Goal: Task Accomplishment & Management: Manage account settings

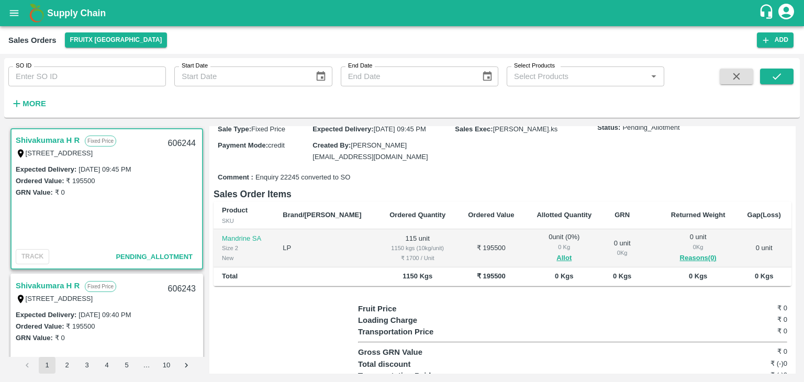
scroll to position [100, 0]
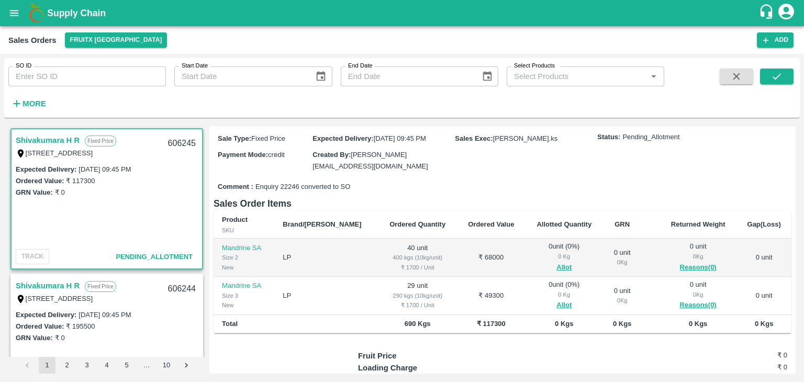
scroll to position [86, 0]
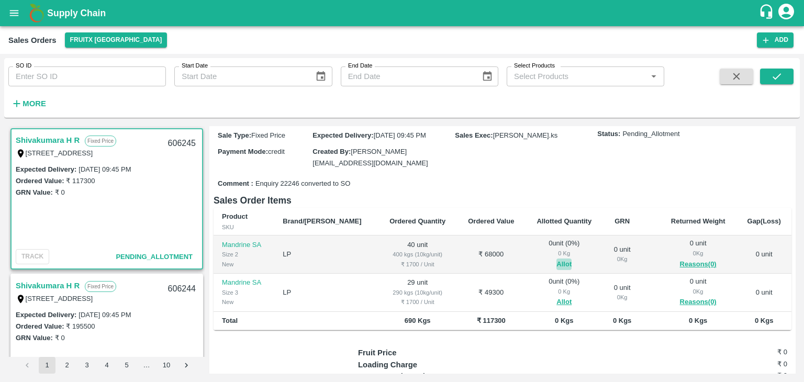
click at [556, 262] on button "Allot" at bounding box center [563, 264] width 15 height 12
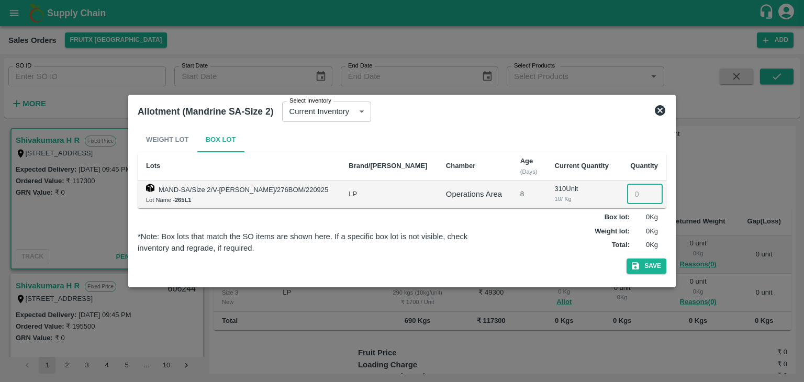
click at [627, 191] on input "number" at bounding box center [645, 194] width 36 height 20
type input "40"
click at [626, 258] on button "Save" at bounding box center [646, 265] width 40 height 15
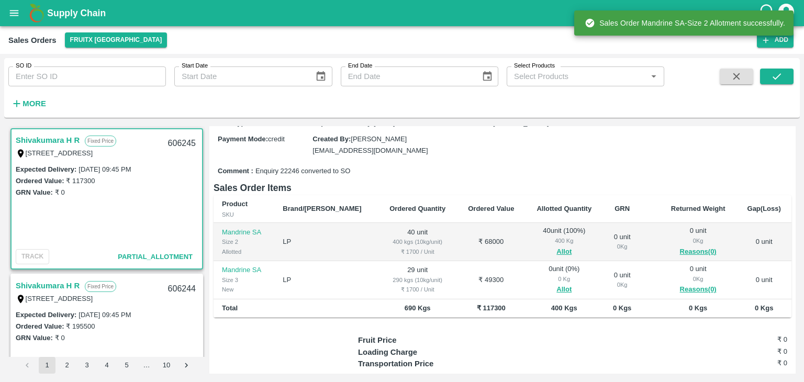
scroll to position [114, 0]
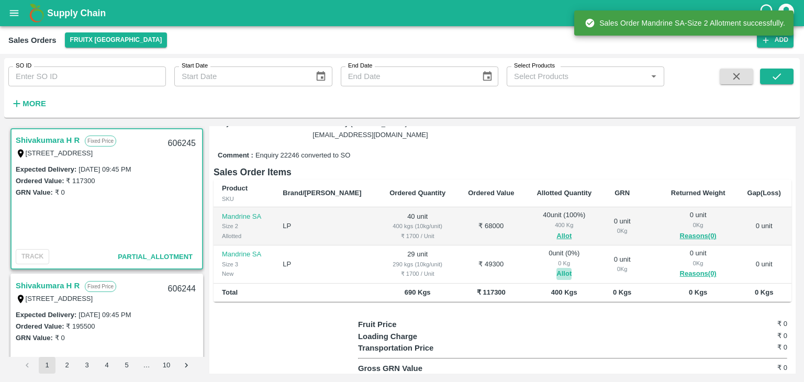
click at [556, 268] on button "Allot" at bounding box center [563, 274] width 15 height 12
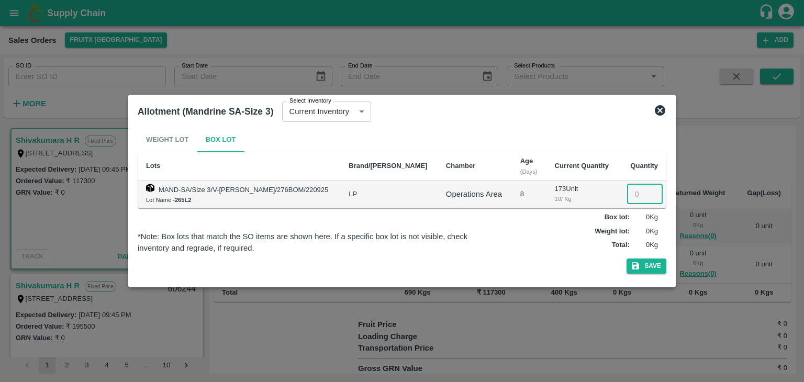
click at [632, 191] on input "number" at bounding box center [645, 194] width 36 height 20
type input "29"
click at [626, 258] on button "Save" at bounding box center [646, 265] width 40 height 15
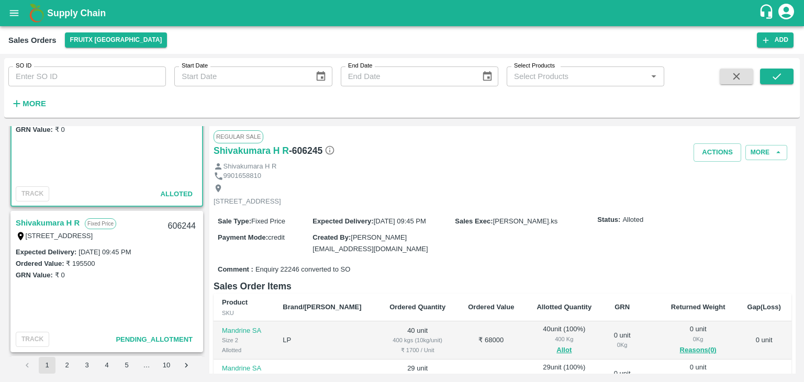
scroll to position [0, 0]
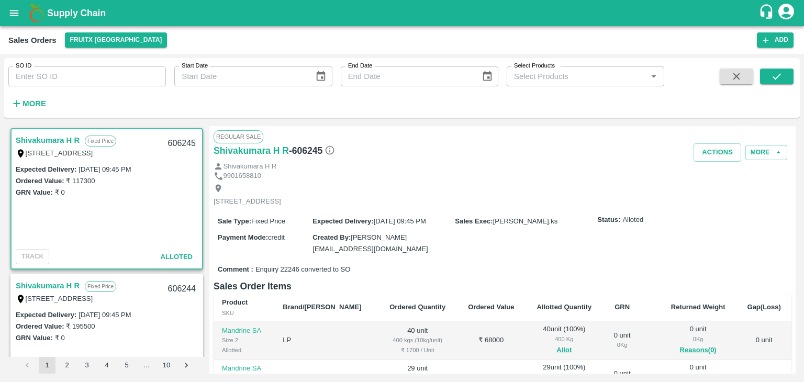
click at [178, 142] on div "606245" at bounding box center [182, 143] width 40 height 25
copy div "606245"
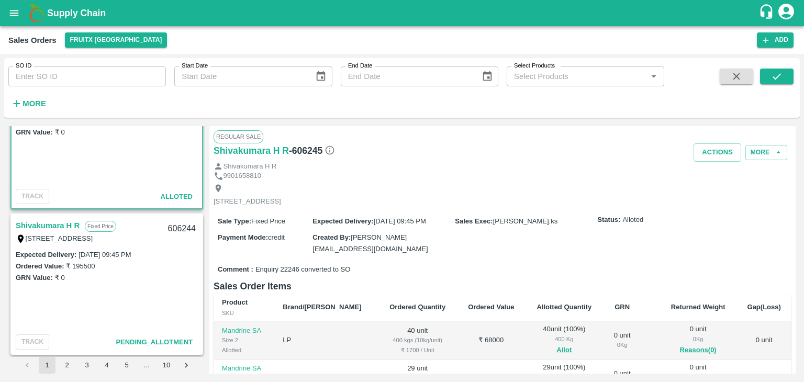
scroll to position [61, 0]
click at [70, 223] on link "Shivakumara H R" at bounding box center [48, 225] width 64 height 14
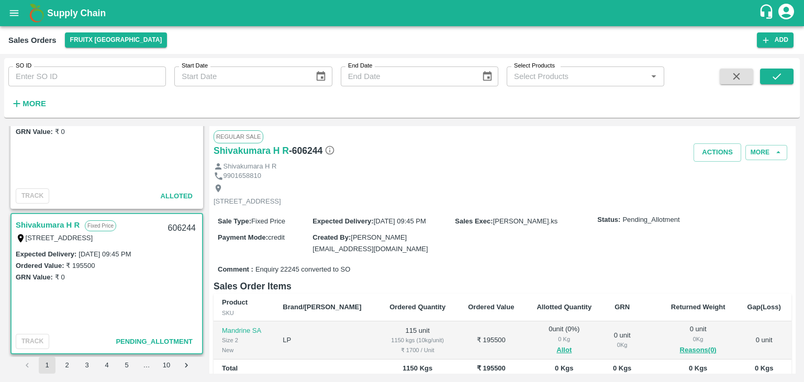
scroll to position [107, 0]
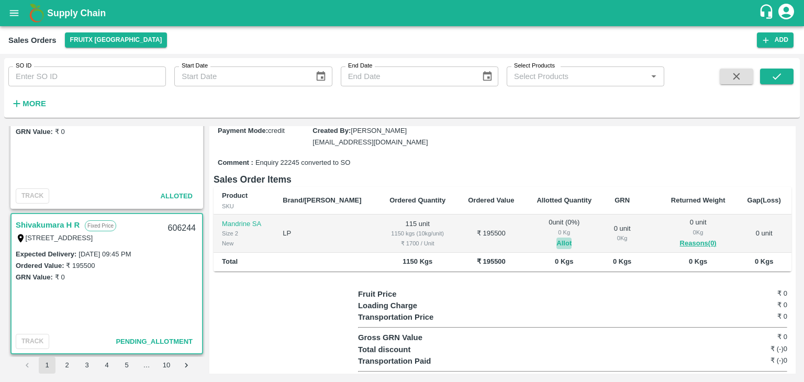
click at [556, 245] on button "Allot" at bounding box center [563, 244] width 15 height 12
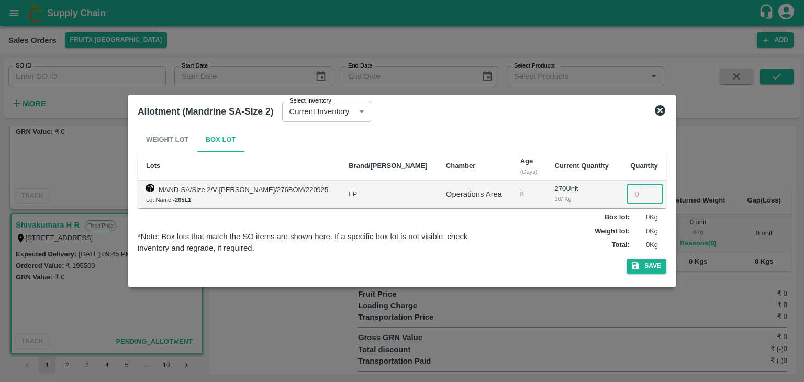
click at [637, 189] on input "number" at bounding box center [645, 194] width 36 height 20
type input "115"
click at [626, 258] on button "Save" at bounding box center [646, 265] width 40 height 15
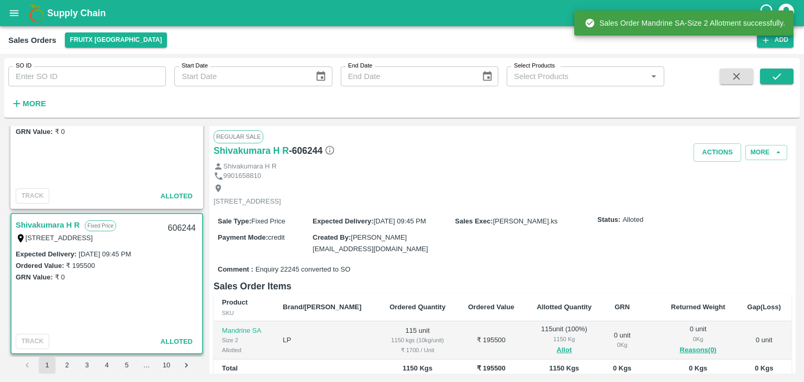
click at [184, 225] on div "606244" at bounding box center [182, 228] width 40 height 25
copy div "606244"
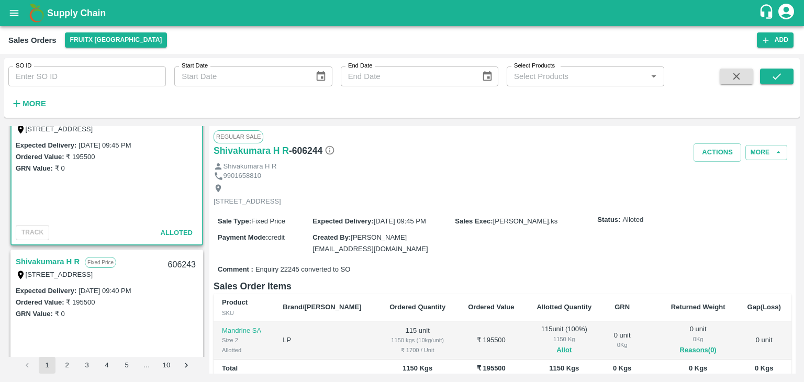
scroll to position [193, 0]
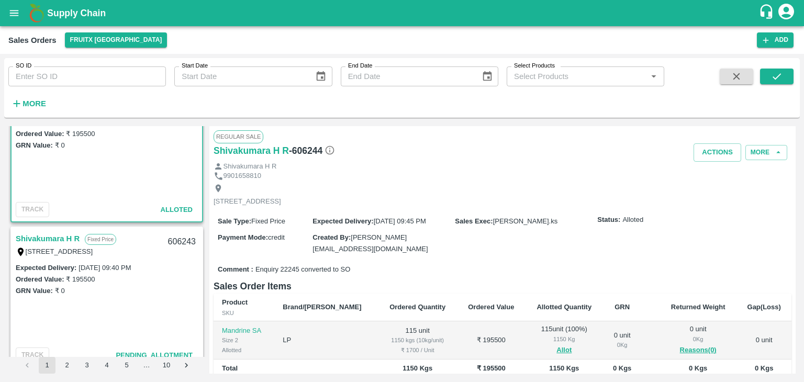
click at [55, 232] on link "Shivakumara H R" at bounding box center [48, 239] width 64 height 14
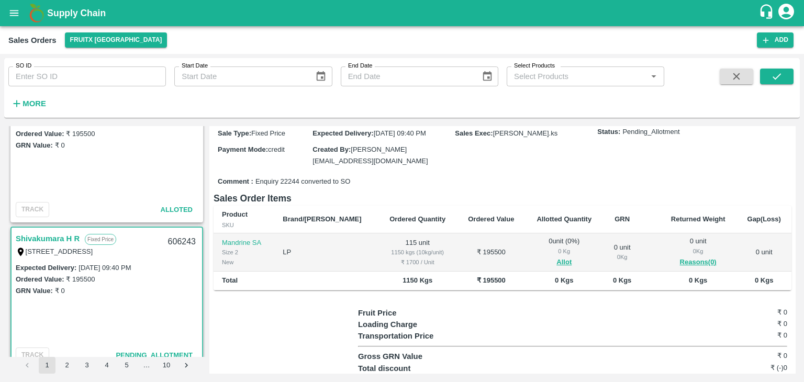
scroll to position [89, 0]
click at [556, 259] on button "Allot" at bounding box center [563, 261] width 15 height 12
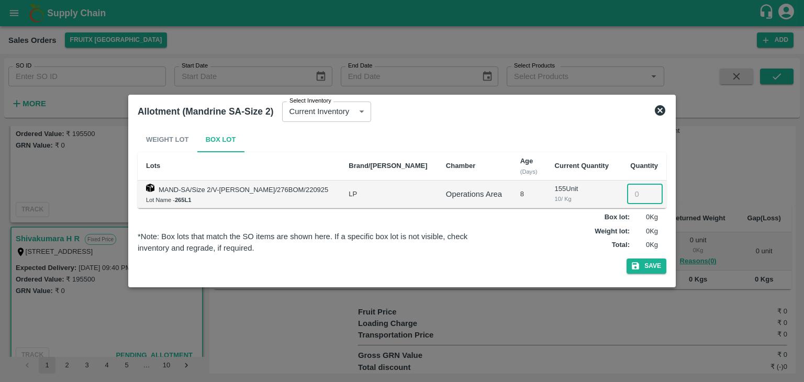
click at [636, 195] on input "number" at bounding box center [645, 194] width 36 height 20
type input "115"
click at [626, 258] on button "Save" at bounding box center [646, 265] width 40 height 15
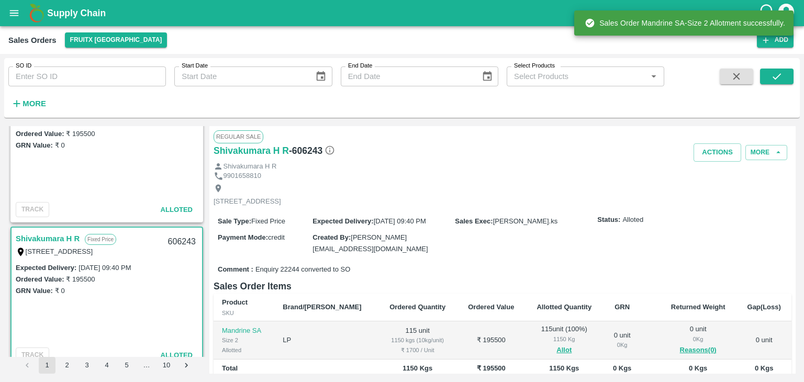
click at [173, 239] on div "606243" at bounding box center [182, 242] width 40 height 25
copy div "606243"
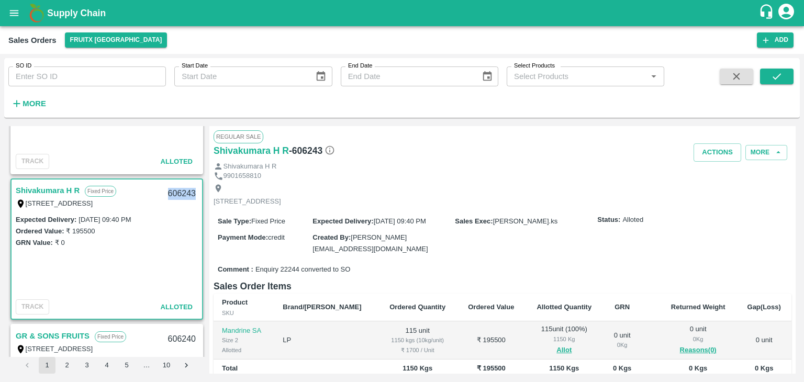
scroll to position [237, 0]
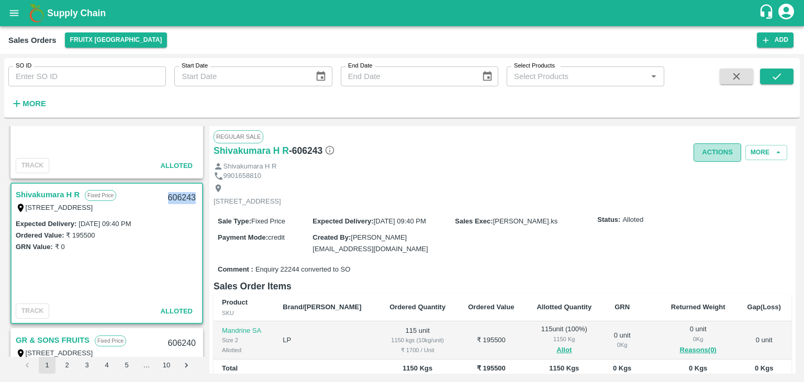
click at [709, 145] on button "Actions" at bounding box center [717, 152] width 48 height 18
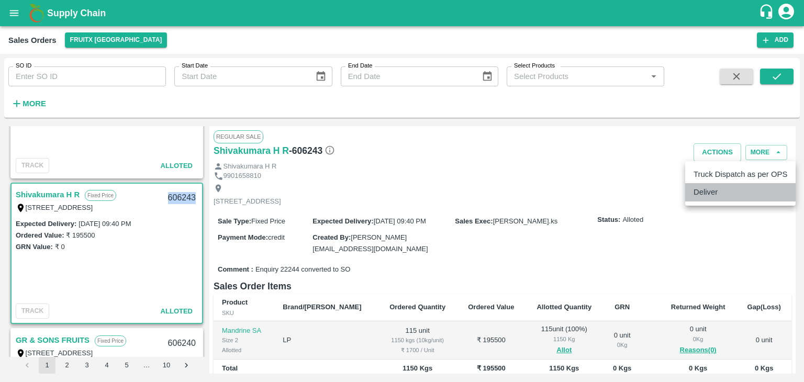
click at [701, 199] on li "Deliver" at bounding box center [740, 192] width 110 height 18
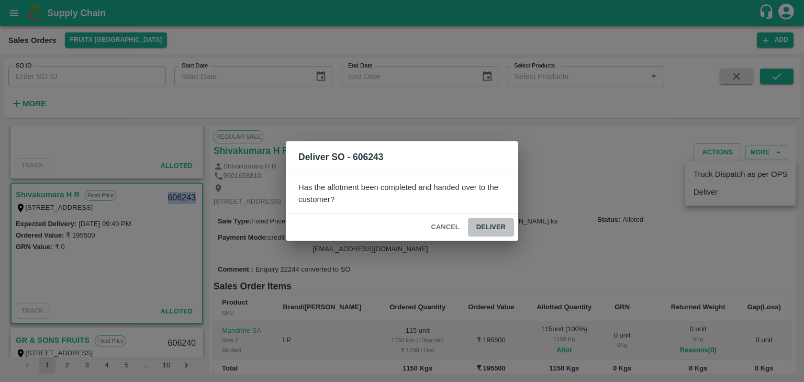
click at [507, 232] on button "Deliver" at bounding box center [491, 227] width 46 height 18
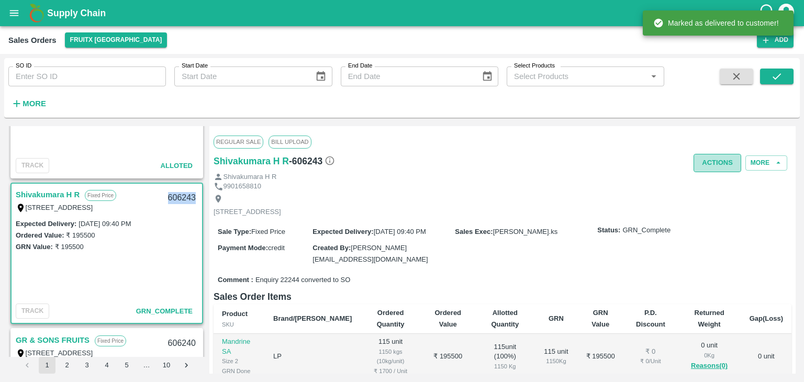
click at [722, 164] on button "Actions" at bounding box center [717, 163] width 48 height 18
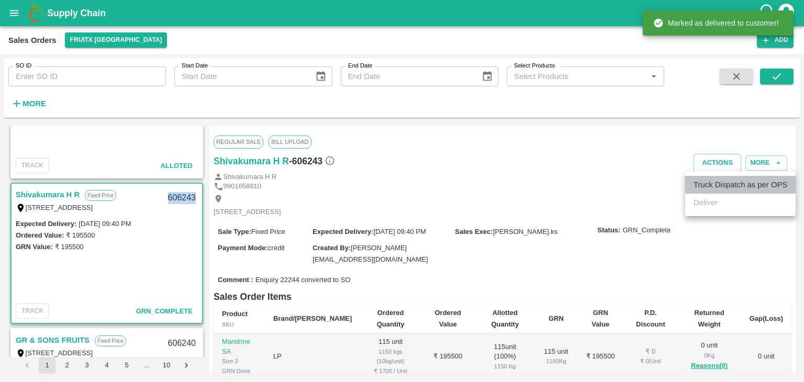
click at [694, 188] on li "Truck Dispatch as per OPS" at bounding box center [740, 185] width 110 height 18
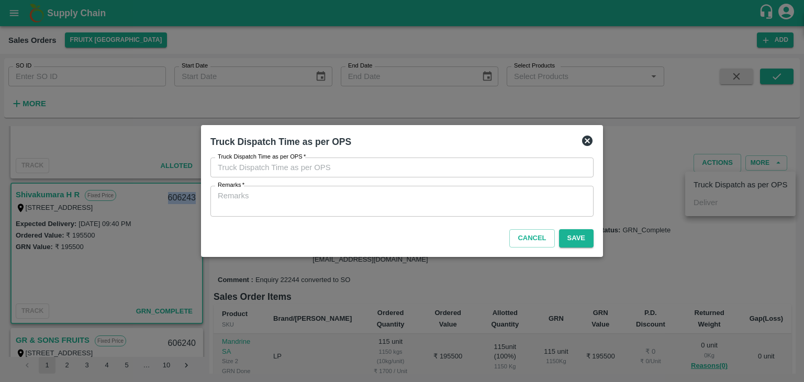
type input "30/09/2025 09:46 PM"
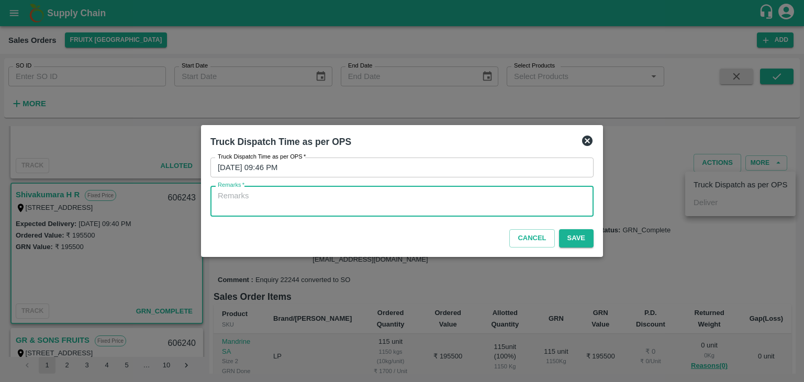
click at [498, 204] on textarea "Remarks   *" at bounding box center [402, 201] width 368 height 22
type textarea "otd"
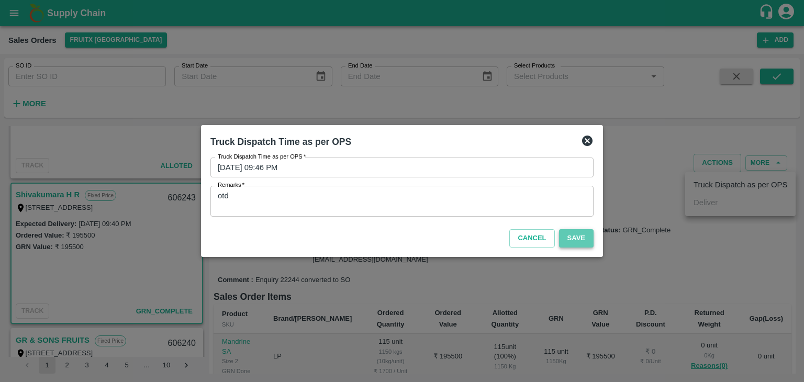
click at [576, 236] on button "Save" at bounding box center [576, 238] width 35 height 18
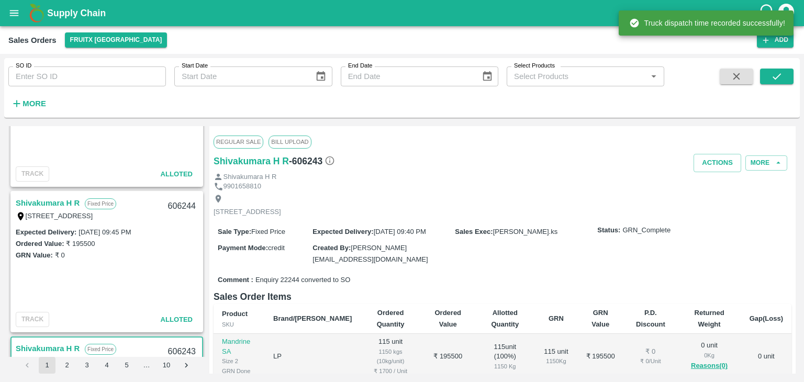
scroll to position [84, 0]
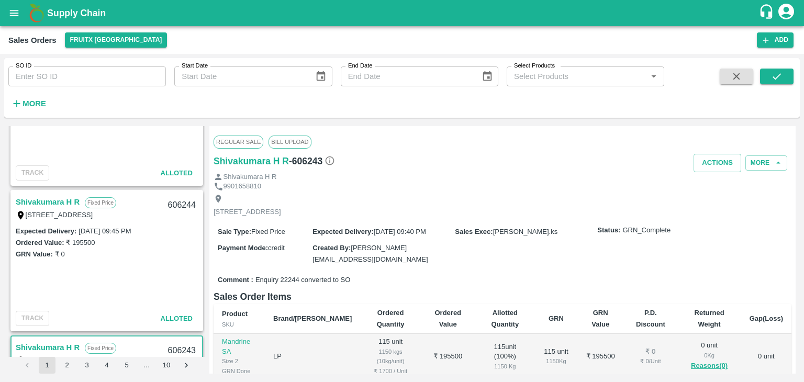
click at [65, 199] on link "Shivakumara H R" at bounding box center [48, 202] width 64 height 14
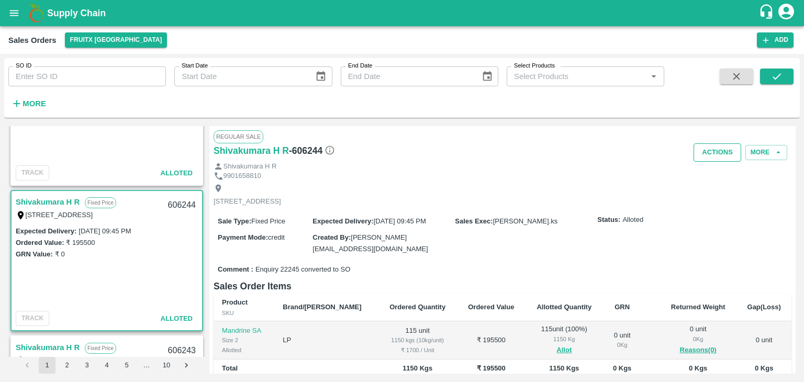
click at [708, 149] on button "Actions" at bounding box center [717, 152] width 48 height 18
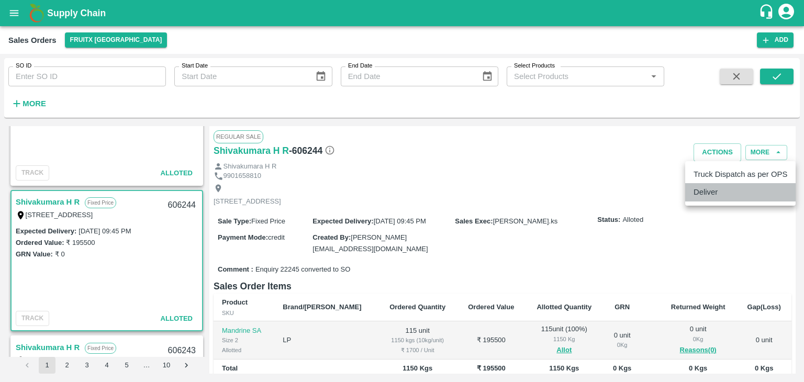
click at [714, 196] on li "Deliver" at bounding box center [740, 192] width 110 height 18
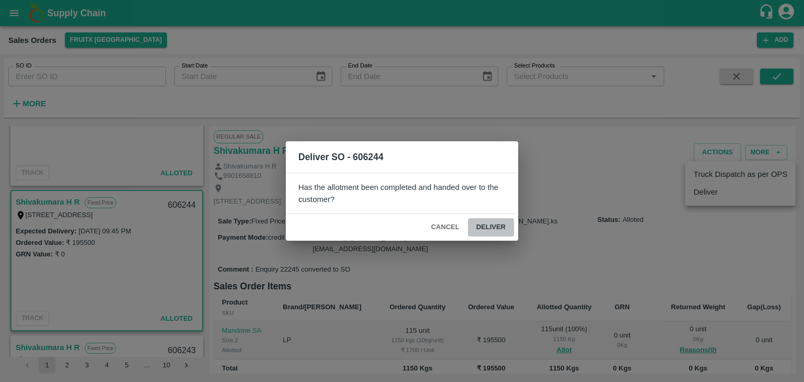
click at [491, 222] on button "Deliver" at bounding box center [491, 227] width 46 height 18
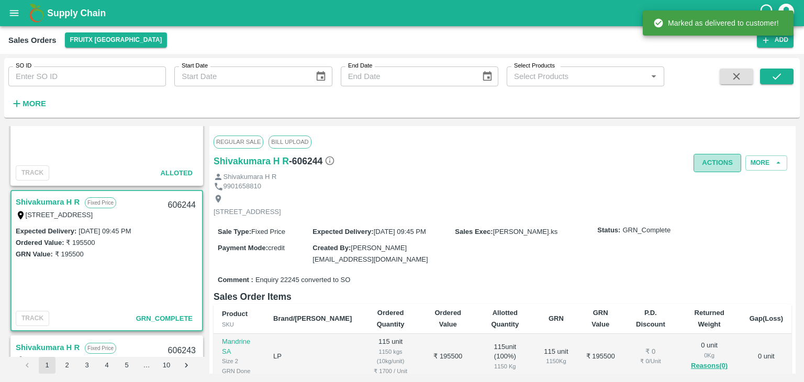
click at [704, 164] on button "Actions" at bounding box center [717, 163] width 48 height 18
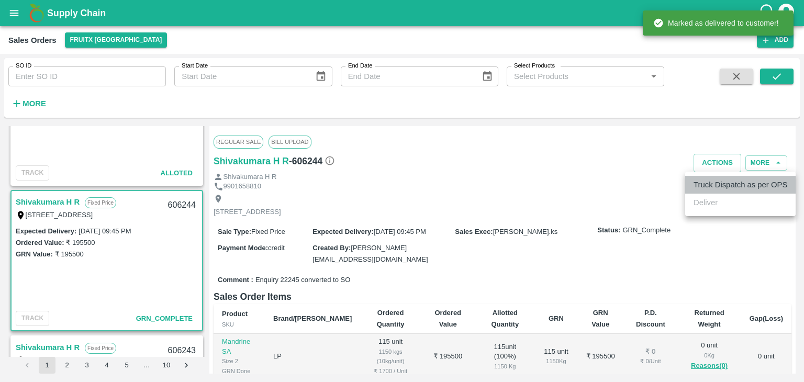
click at [706, 184] on li "Truck Dispatch as per OPS" at bounding box center [740, 185] width 110 height 18
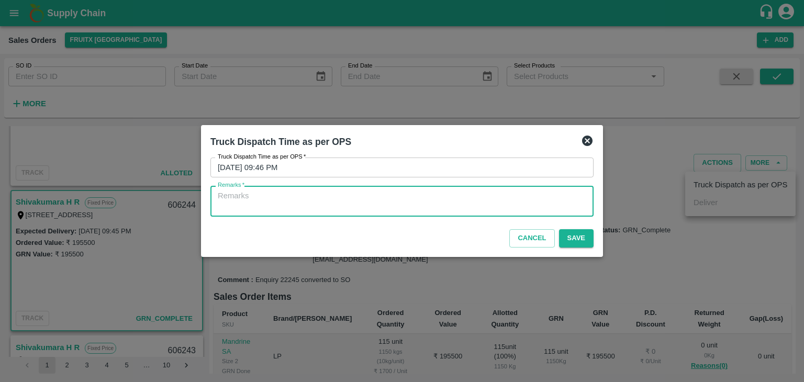
click at [411, 205] on textarea "Remarks   *" at bounding box center [402, 201] width 368 height 22
type textarea "OTD"
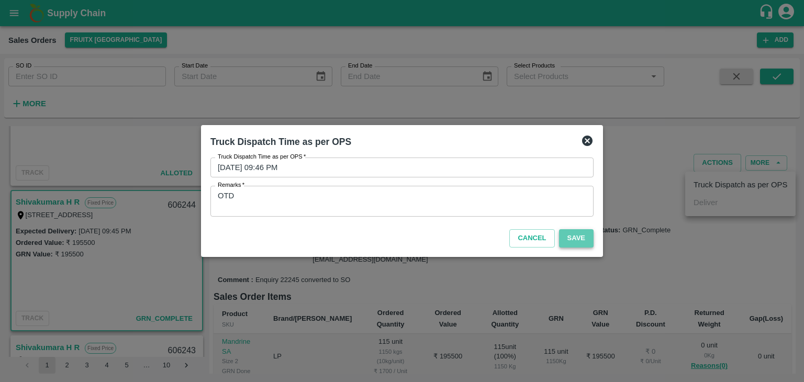
click at [570, 229] on button "Save" at bounding box center [576, 238] width 35 height 18
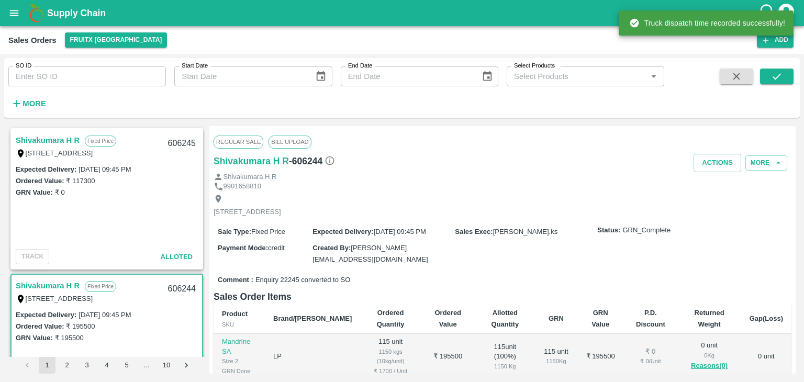
click at [68, 143] on link "Shivakumara H R" at bounding box center [48, 140] width 64 height 14
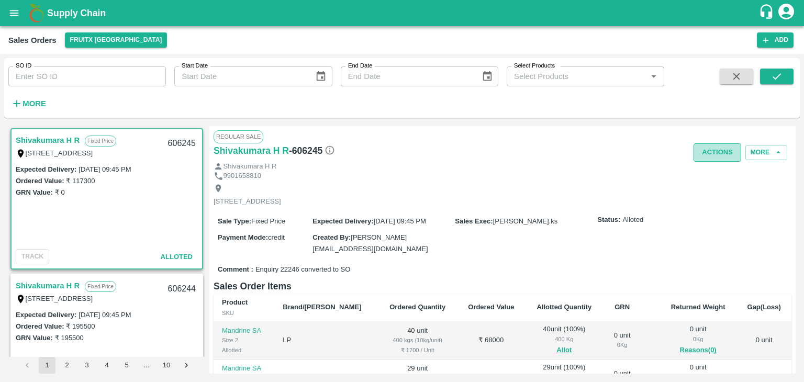
click at [724, 152] on button "Actions" at bounding box center [717, 152] width 48 height 18
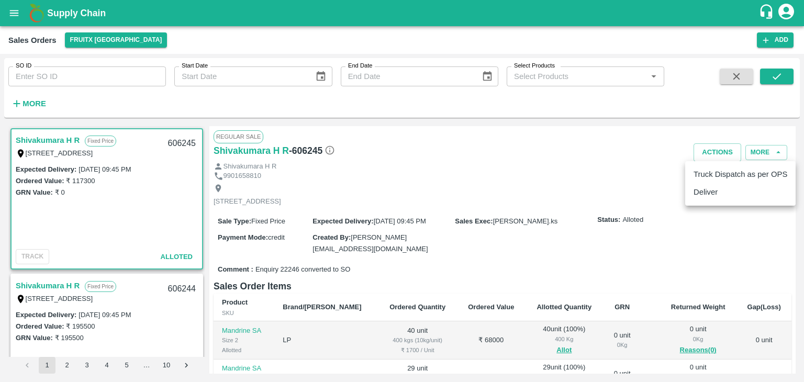
click at [689, 201] on ul "Truck Dispatch as per OPS Deliver" at bounding box center [740, 183] width 110 height 44
click at [706, 194] on li "Deliver" at bounding box center [740, 192] width 110 height 18
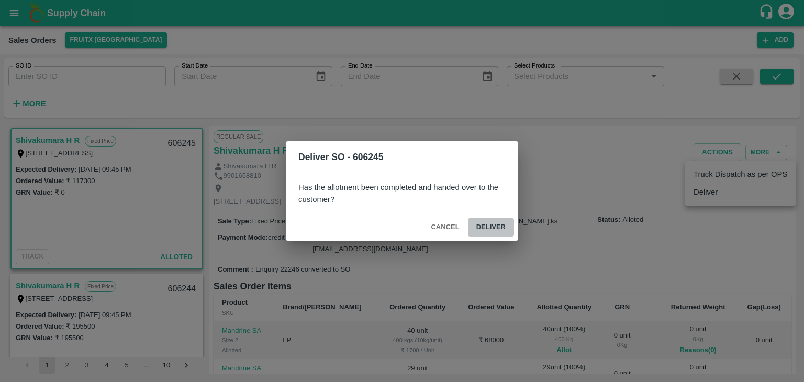
click at [488, 227] on button "Deliver" at bounding box center [491, 227] width 46 height 18
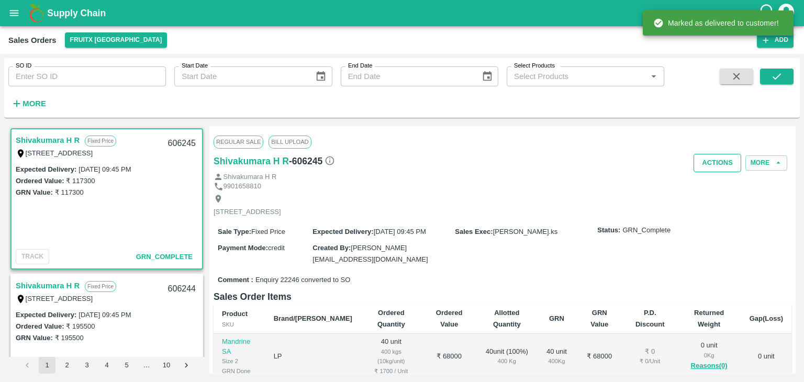
click at [727, 165] on button "Actions" at bounding box center [717, 163] width 48 height 18
click at [709, 185] on li "Truck Dispatch as per OPS" at bounding box center [740, 185] width 110 height 18
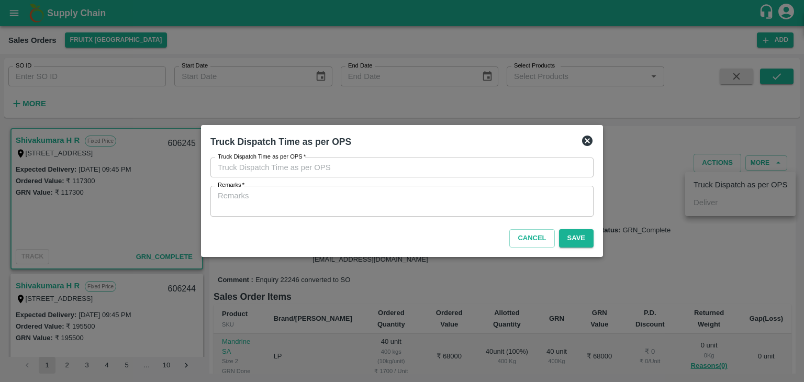
type input "30/09/2025 09:47 PM"
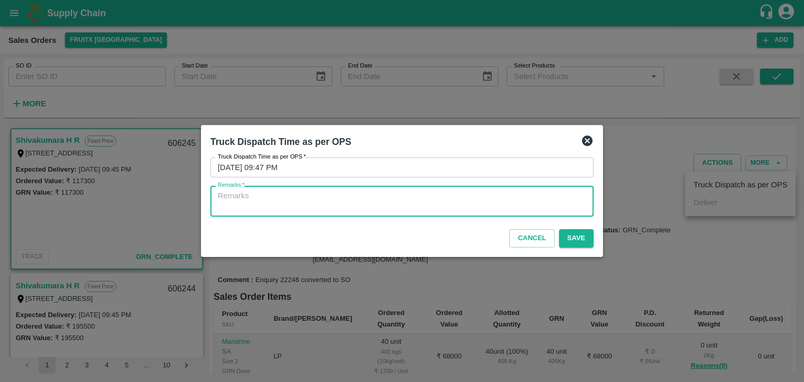
click at [489, 198] on textarea "Remarks   *" at bounding box center [402, 201] width 368 height 22
type textarea "OTD"
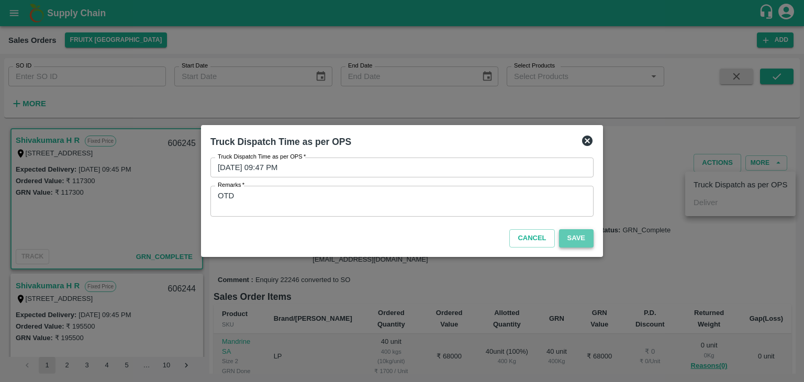
click at [565, 241] on button "Save" at bounding box center [576, 238] width 35 height 18
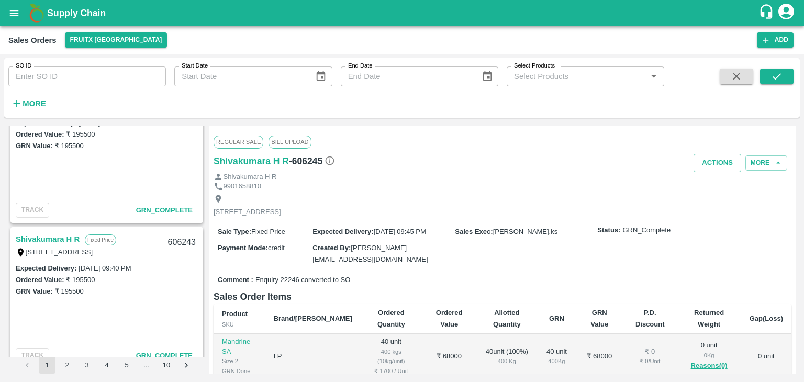
scroll to position [197, 0]
